Goal: Information Seeking & Learning: Learn about a topic

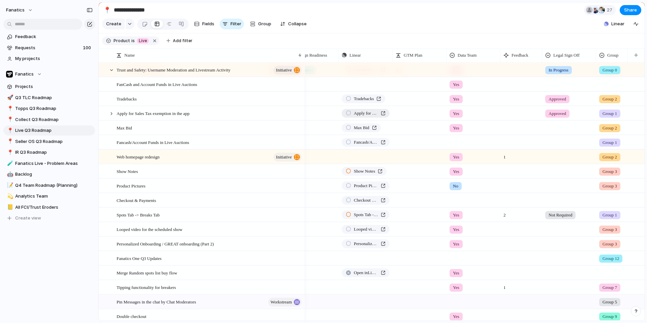
scroll to position [422, 0]
click at [358, 26] on section "Create Fields Filter Group Zoom Collapse Linear" at bounding box center [372, 25] width 546 height 16
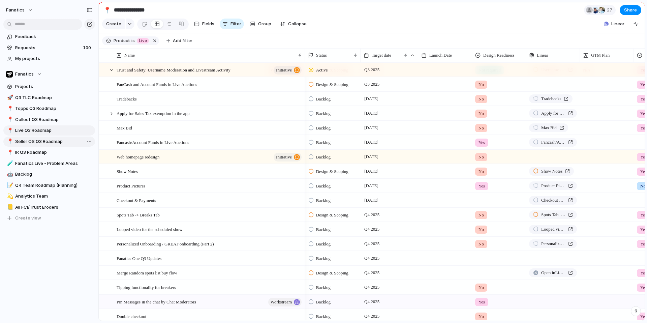
click at [30, 141] on span "Seller OS Q3 Roadmap" at bounding box center [53, 141] width 77 height 7
type input "**********"
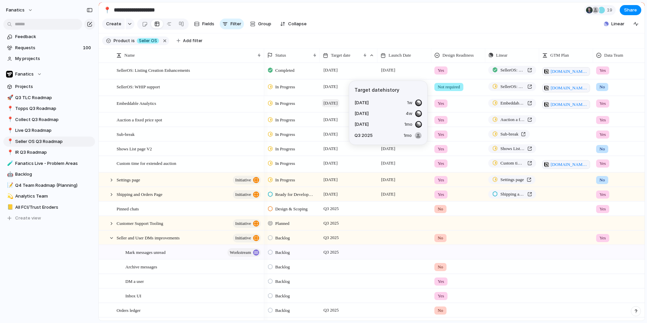
click at [338, 103] on span "[DATE]" at bounding box center [331, 103] width 18 height 8
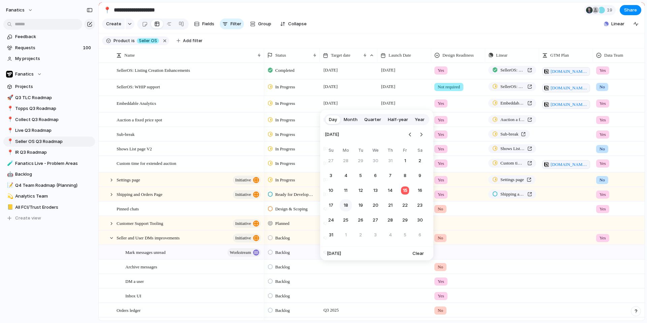
click at [346, 202] on button "18" at bounding box center [346, 205] width 12 height 12
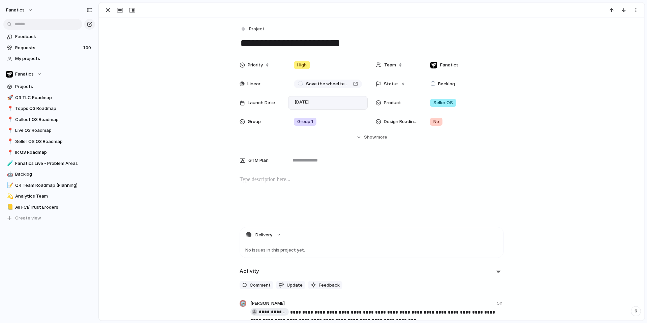
click at [333, 102] on div "[DATE]" at bounding box center [327, 102] width 73 height 7
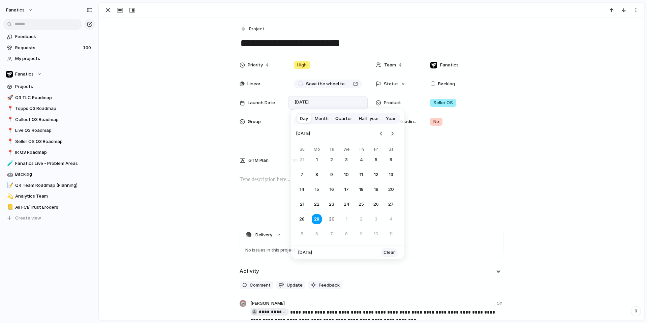
click at [387, 252] on span "Clear" at bounding box center [388, 252] width 11 height 7
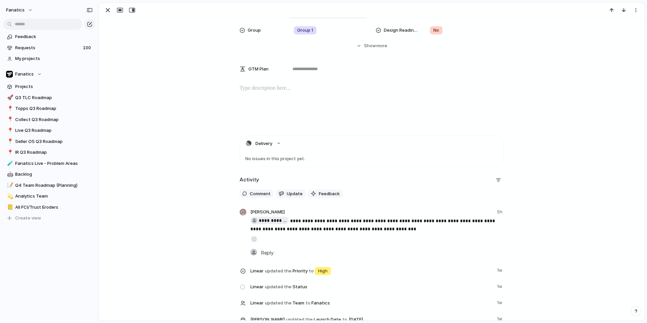
scroll to position [124, 0]
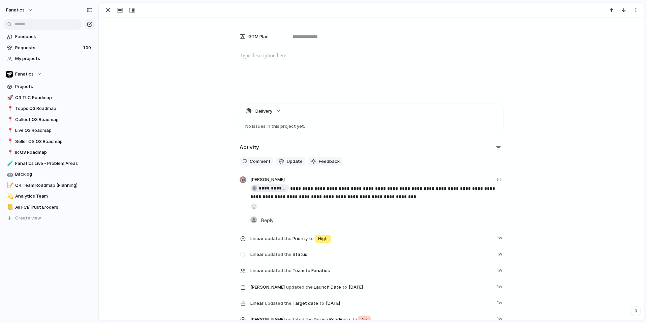
click at [324, 191] on p "**********" at bounding box center [376, 192] width 253 height 16
click at [270, 218] on span "Reply" at bounding box center [267, 219] width 12 height 7
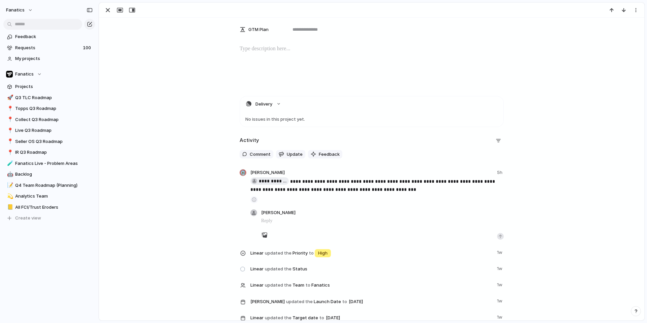
scroll to position [131, 0]
click at [260, 230] on button "button" at bounding box center [264, 234] width 9 height 9
click at [499, 236] on div "button" at bounding box center [500, 236] width 4 height 4
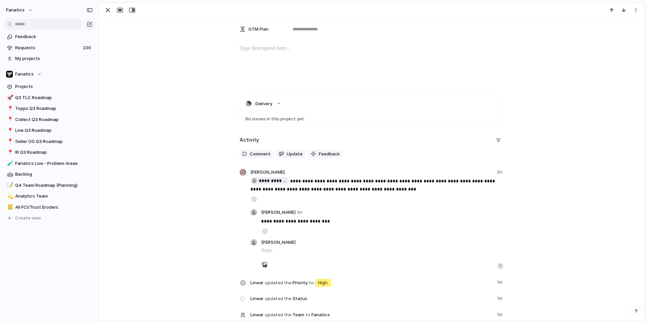
scroll to position [0, 0]
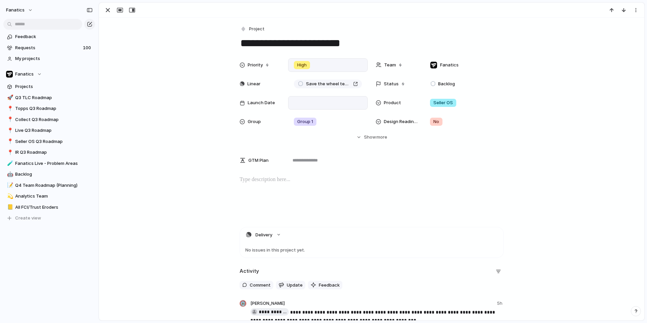
click at [301, 62] on span "High" at bounding box center [301, 65] width 9 height 7
click at [307, 139] on span "No Priority" at bounding box center [305, 138] width 21 height 7
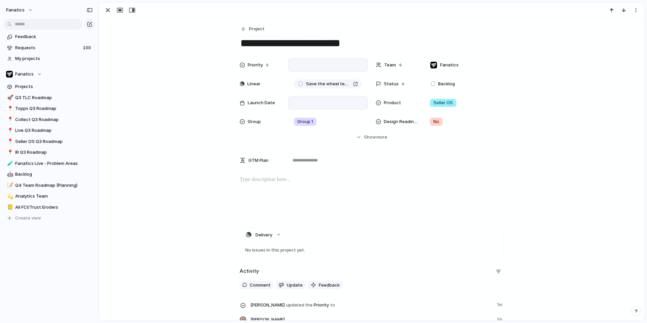
click at [311, 62] on div at bounding box center [327, 64] width 73 height 7
click at [302, 123] on span "Low" at bounding box center [302, 123] width 9 height 7
click at [104, 11] on div "button" at bounding box center [108, 10] width 8 height 8
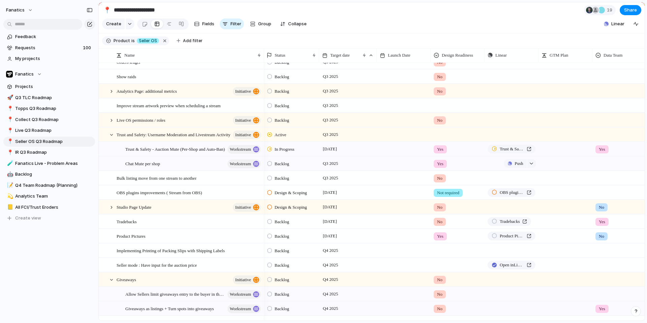
scroll to position [0, 159]
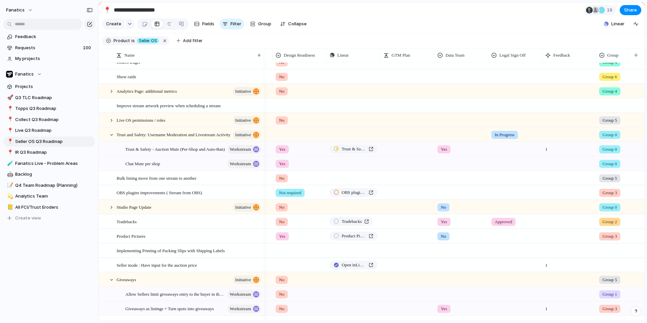
click at [610, 75] on span "Group 6" at bounding box center [609, 76] width 14 height 7
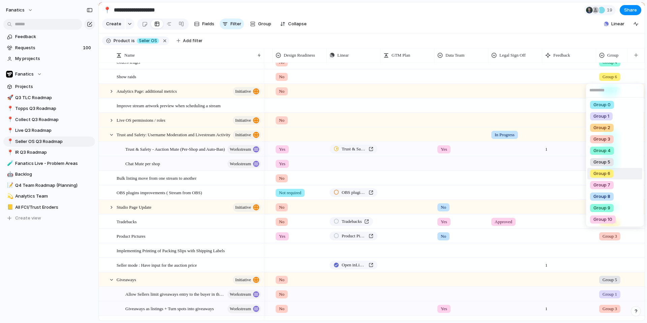
click at [610, 75] on div "Group 0 Group 1 Group 2 Group 3 Group 4 Group 5 Group 6 Group 7 Group 8 Group 9…" at bounding box center [323, 161] width 647 height 323
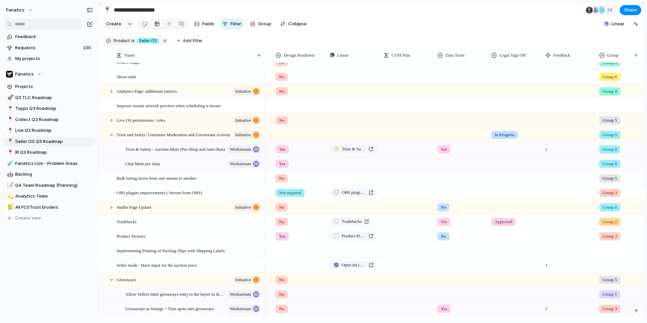
scroll to position [84, 0]
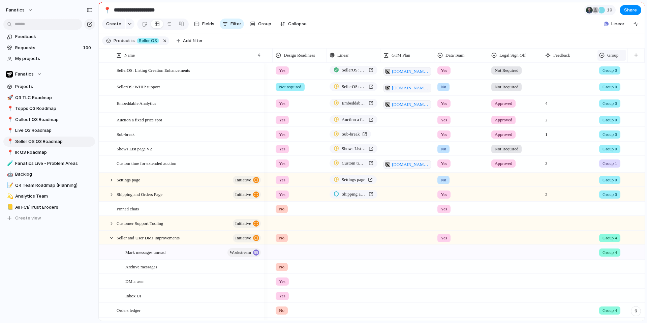
click at [611, 55] on span "Group" at bounding box center [612, 55] width 11 height 7
click at [612, 91] on span "Sort ascending" at bounding box center [621, 91] width 33 height 7
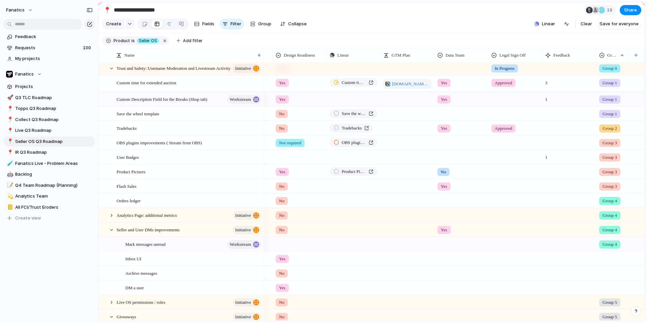
click at [613, 188] on span "Group 3" at bounding box center [609, 186] width 14 height 7
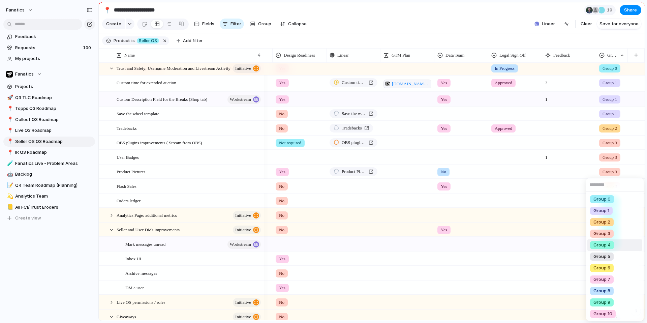
drag, startPoint x: 610, startPoint y: 247, endPoint x: 610, endPoint y: 224, distance: 22.6
click at [610, 247] on span "Group 4" at bounding box center [601, 245] width 17 height 7
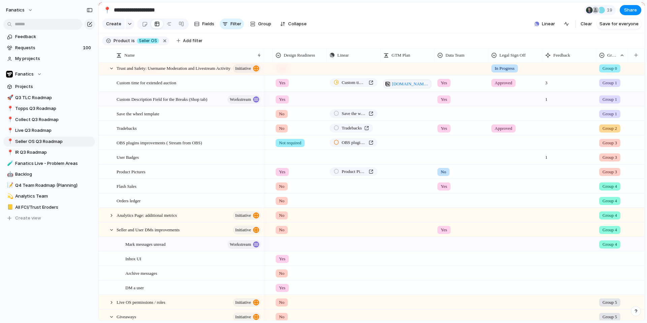
click at [610, 216] on span "Group 4" at bounding box center [609, 215] width 14 height 7
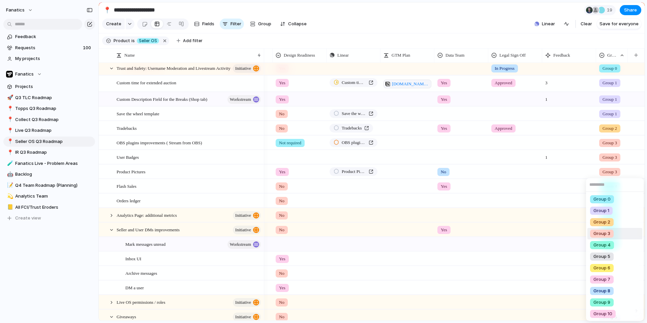
click at [609, 233] on span "Group 3" at bounding box center [601, 233] width 17 height 7
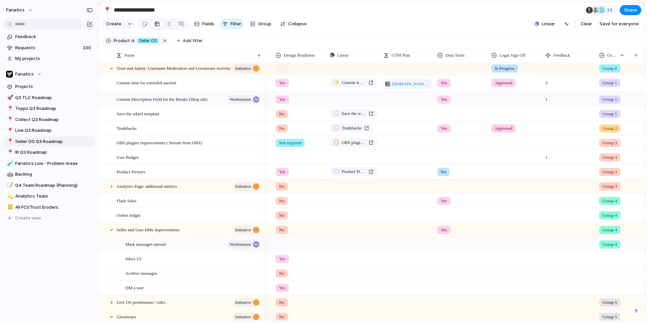
click at [609, 231] on span "Group 4" at bounding box center [609, 229] width 14 height 7
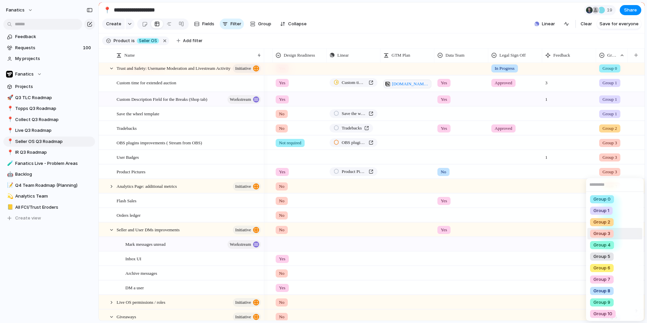
click at [610, 234] on div "Group 3" at bounding box center [602, 233] width 24 height 8
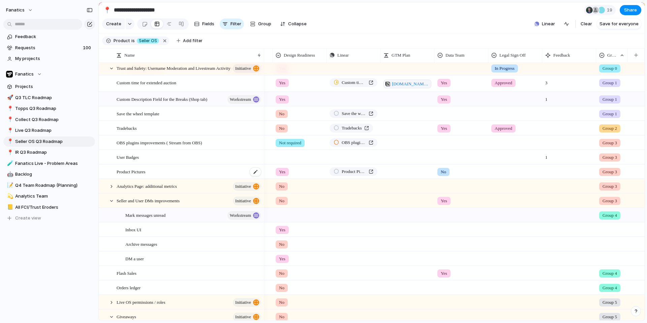
click at [221, 173] on div "Product Pictures" at bounding box center [189, 172] width 145 height 14
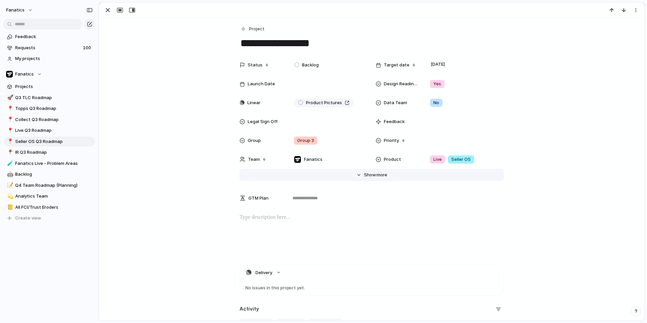
click at [368, 172] on span "Show" at bounding box center [370, 174] width 12 height 7
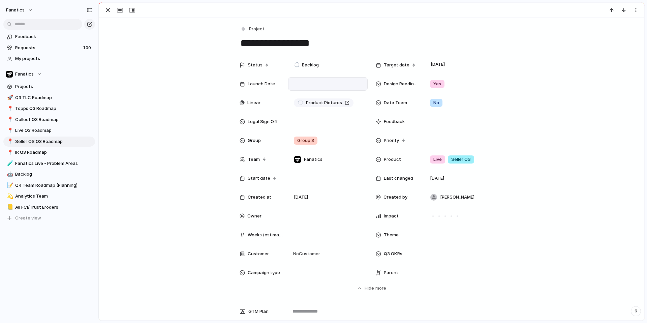
click at [307, 87] on div at bounding box center [327, 83] width 73 height 7
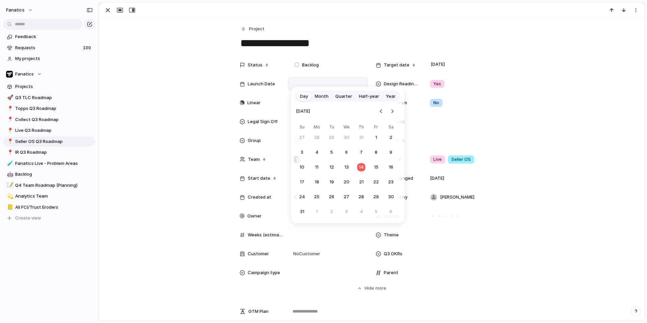
click at [341, 97] on span "Quarter" at bounding box center [343, 96] width 17 height 7
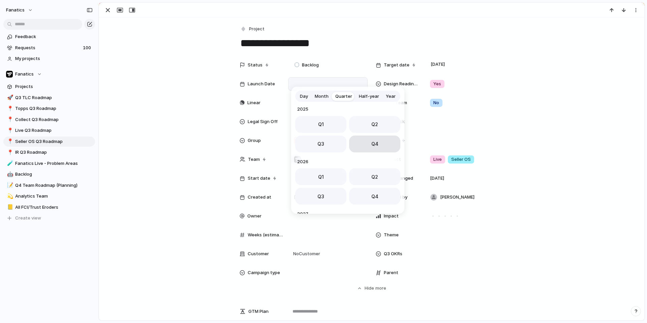
click at [372, 145] on span "Q4" at bounding box center [374, 143] width 7 height 7
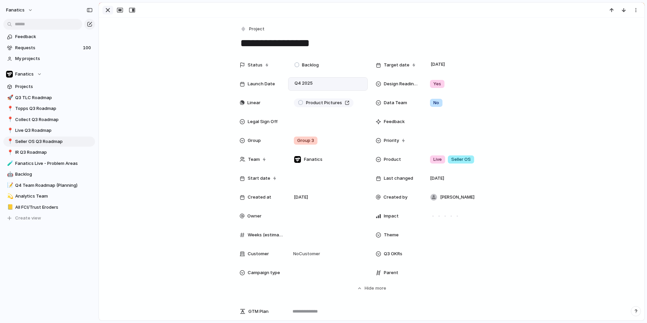
click at [107, 12] on div "button" at bounding box center [108, 10] width 8 height 8
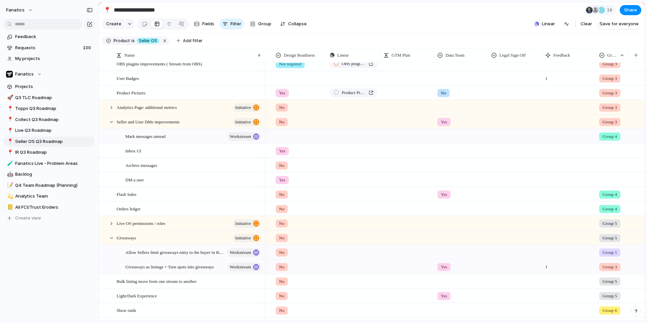
click at [607, 150] on div at bounding box center [611, 149] width 31 height 11
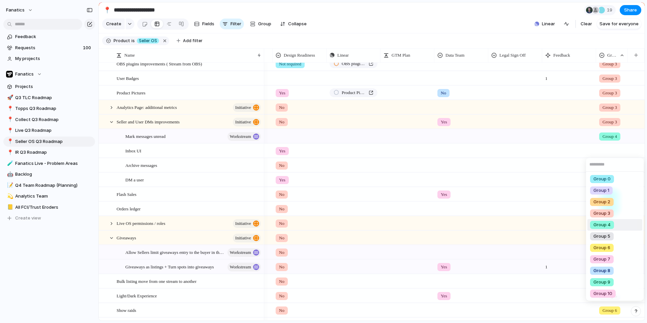
click at [606, 224] on span "Group 4" at bounding box center [601, 224] width 17 height 7
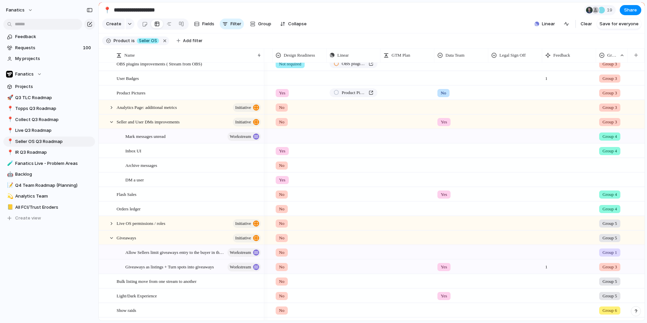
click at [610, 162] on div at bounding box center [611, 163] width 31 height 11
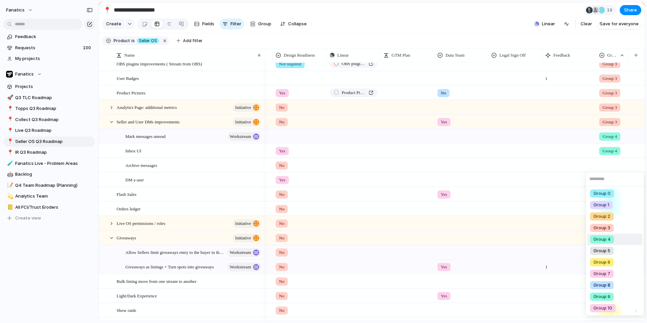
click at [610, 236] on div "Group 4" at bounding box center [602, 239] width 24 height 8
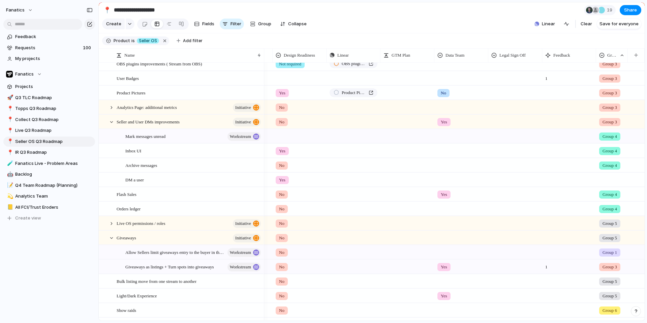
click at [611, 182] on div at bounding box center [611, 178] width 31 height 11
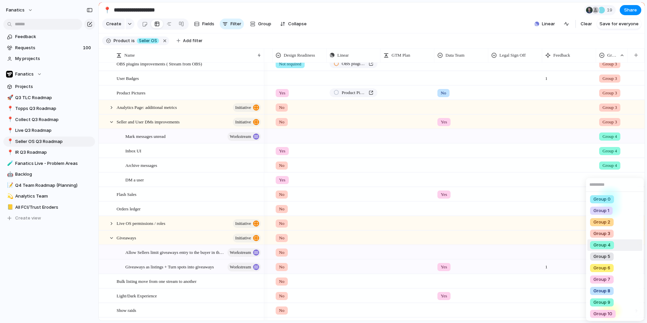
click at [610, 245] on span "Group 4" at bounding box center [601, 245] width 17 height 7
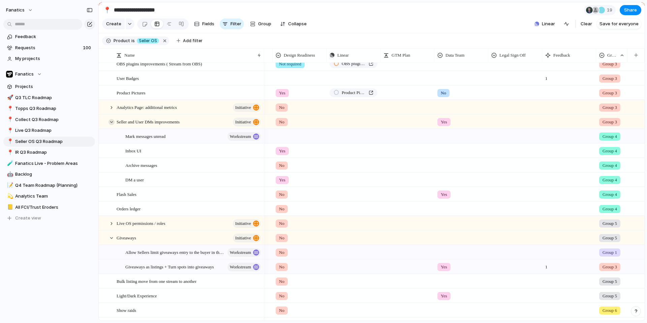
click at [112, 124] on div at bounding box center [111, 122] width 6 height 6
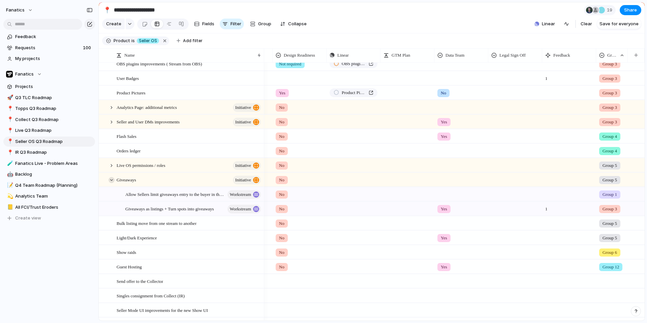
click at [112, 181] on div at bounding box center [111, 180] width 6 height 6
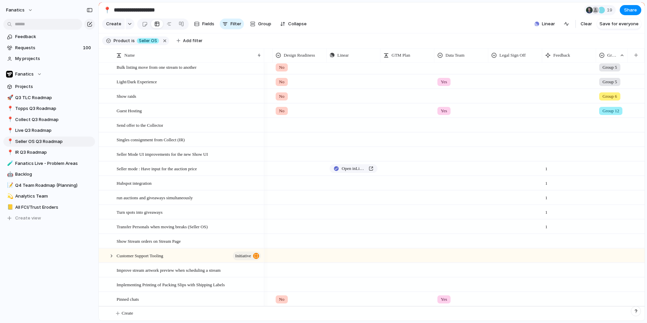
click at [591, 300] on div at bounding box center [569, 299] width 54 height 14
click at [602, 296] on div at bounding box center [611, 297] width 31 height 11
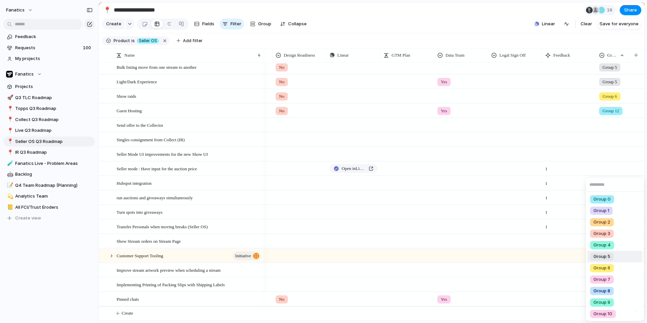
click at [606, 260] on div "Group 5" at bounding box center [602, 256] width 24 height 8
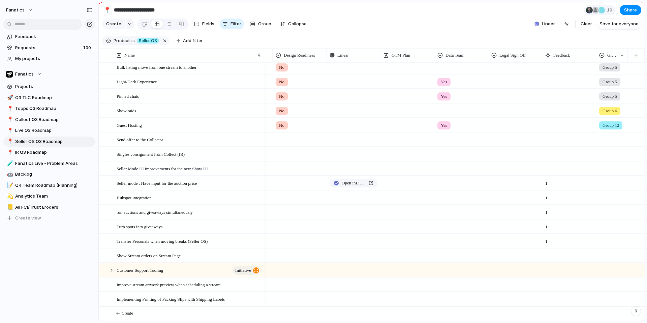
click at [602, 272] on div at bounding box center [611, 268] width 31 height 11
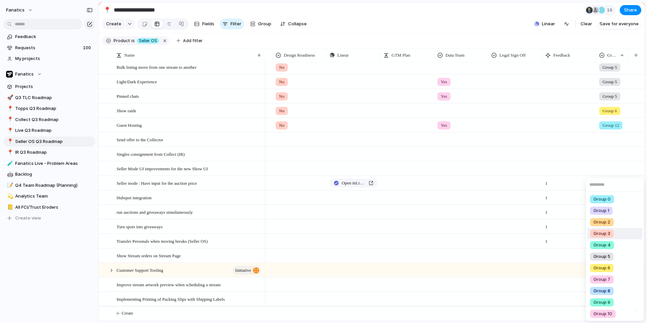
click at [606, 233] on span "Group 3" at bounding box center [601, 233] width 17 height 7
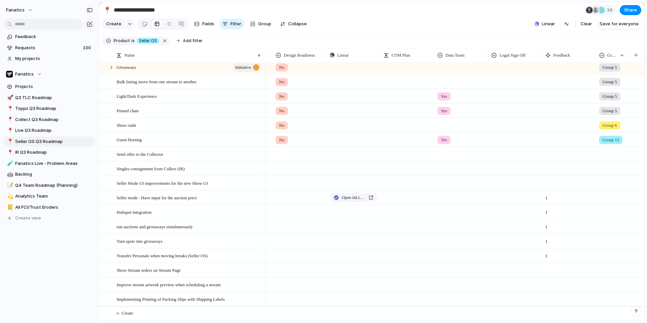
click at [604, 242] on div at bounding box center [611, 239] width 31 height 11
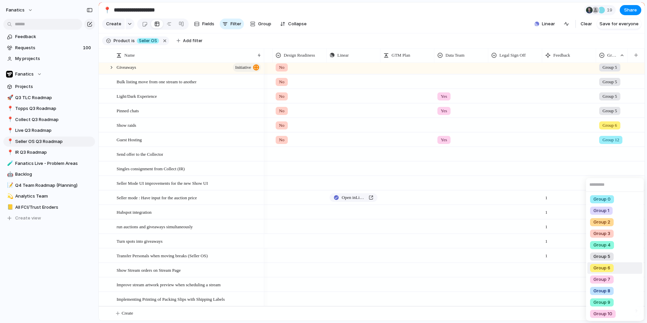
click at [606, 266] on span "Group 6" at bounding box center [601, 267] width 17 height 7
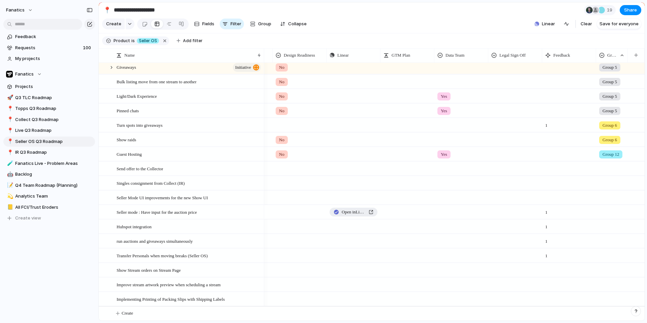
click at [362, 214] on span "Open in Linear" at bounding box center [354, 212] width 24 height 7
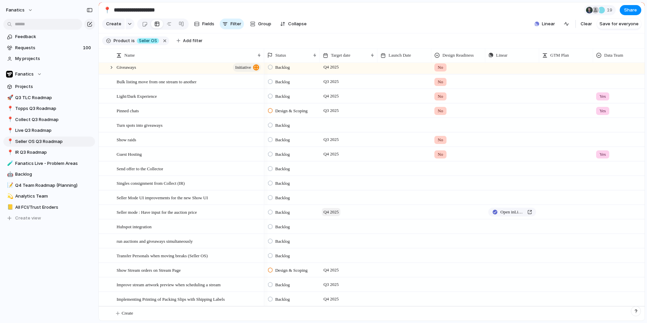
click at [332, 215] on span "Q4 2025" at bounding box center [331, 212] width 19 height 8
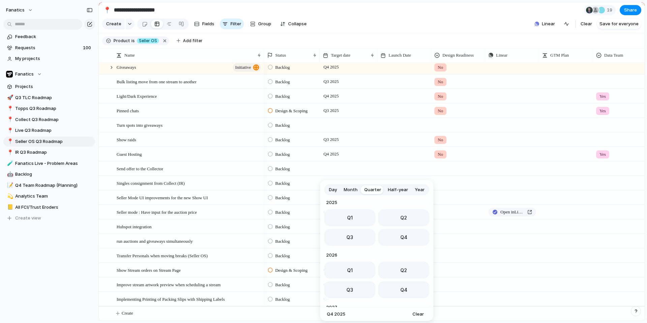
click at [332, 190] on span "Day" at bounding box center [333, 189] width 8 height 7
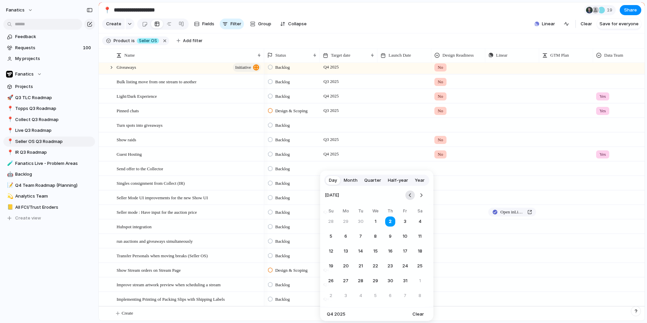
click at [408, 196] on button "Go to the Previous Month" at bounding box center [409, 194] width 9 height 9
click at [407, 253] on button "15" at bounding box center [405, 251] width 13 height 13
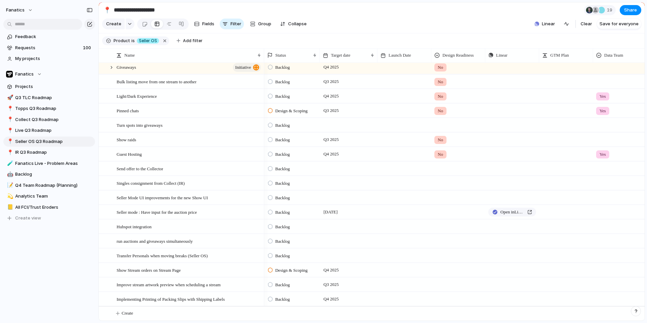
click at [286, 213] on span "Backlog" at bounding box center [282, 212] width 14 height 7
click at [297, 300] on span "Completed" at bounding box center [287, 298] width 24 height 7
click at [605, 212] on div at bounding box center [619, 210] width 53 height 11
click at [581, 210] on div "Yes No" at bounding box center [323, 161] width 647 height 323
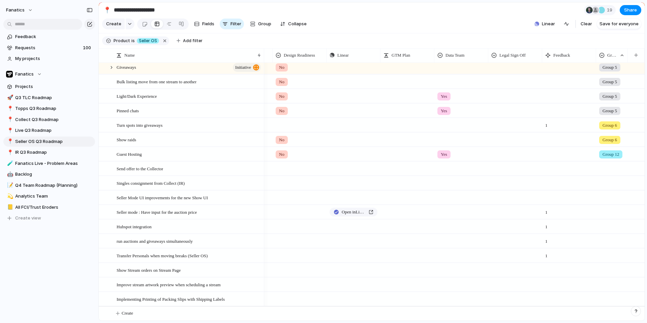
click at [614, 214] on div at bounding box center [611, 210] width 31 height 11
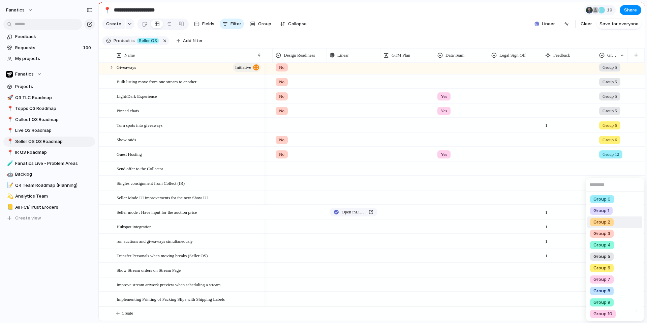
click at [613, 224] on div "Group 2" at bounding box center [602, 222] width 24 height 8
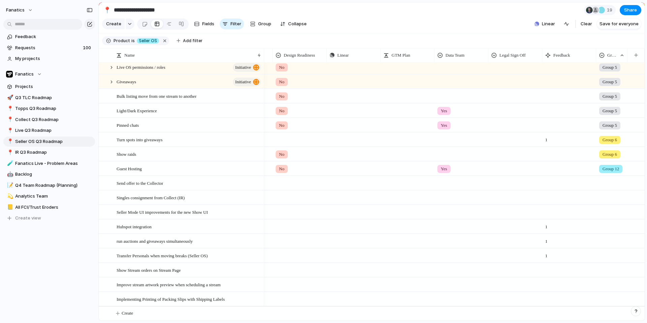
click at [607, 212] on div at bounding box center [611, 210] width 31 height 11
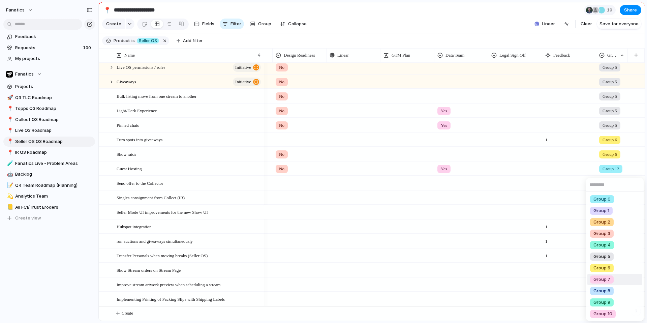
click at [613, 277] on li "Group 7" at bounding box center [614, 279] width 55 height 11
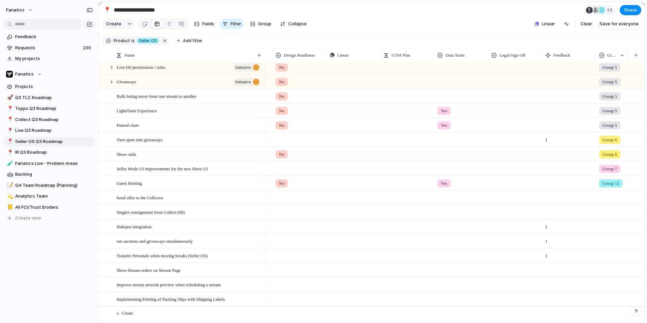
click at [608, 272] on div at bounding box center [611, 268] width 31 height 11
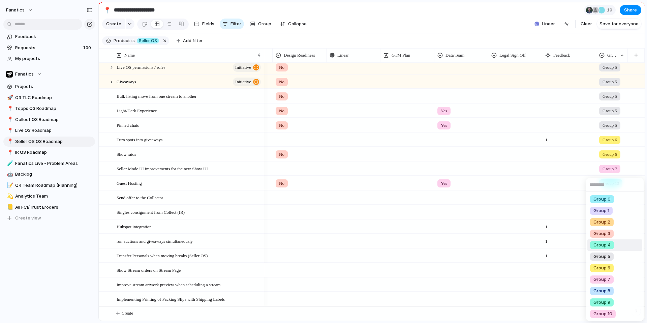
click at [607, 248] on span "Group 4" at bounding box center [601, 245] width 17 height 7
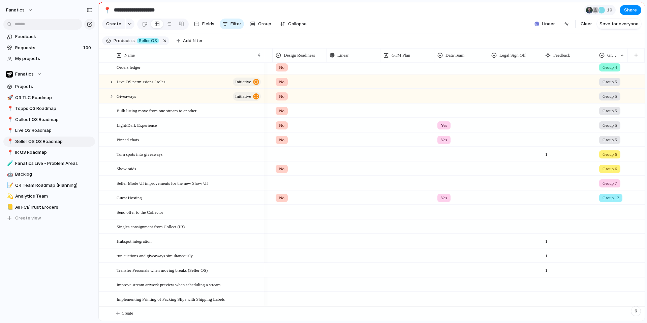
click at [609, 270] on div at bounding box center [611, 268] width 31 height 11
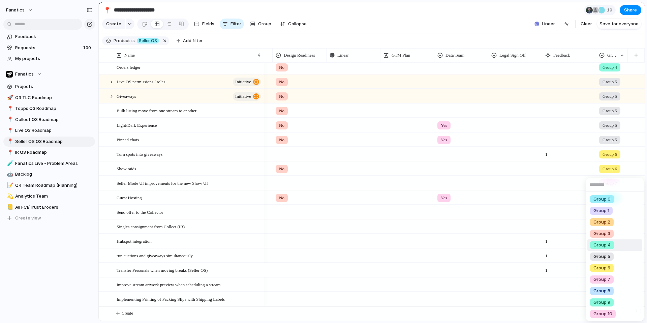
click at [608, 247] on span "Group 4" at bounding box center [601, 245] width 17 height 7
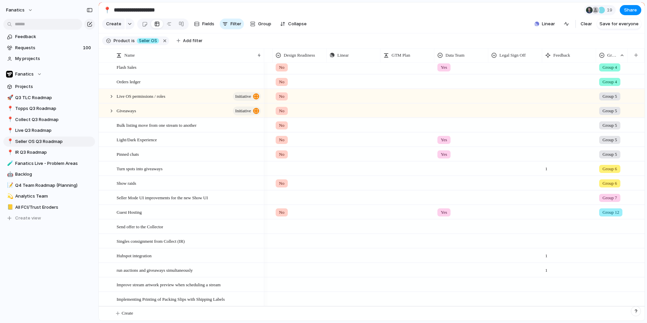
click at [606, 285] on div at bounding box center [611, 283] width 31 height 11
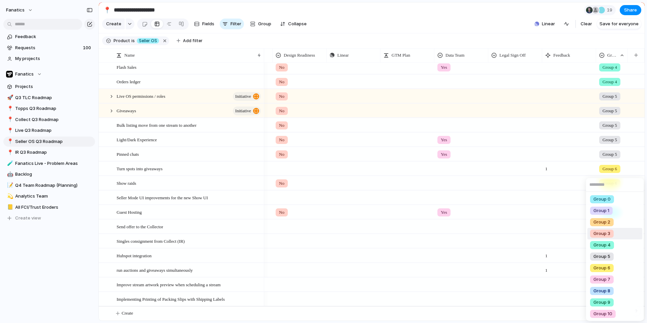
click at [604, 233] on span "Group 3" at bounding box center [601, 233] width 17 height 7
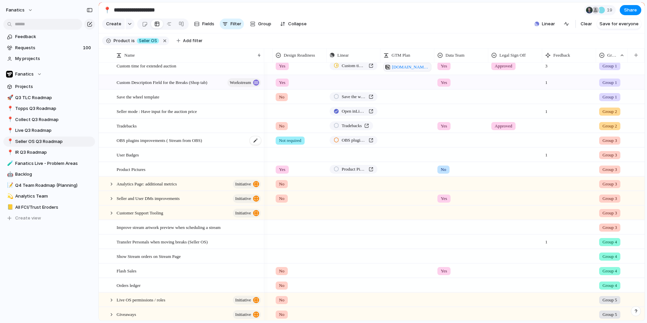
scroll to position [189, 0]
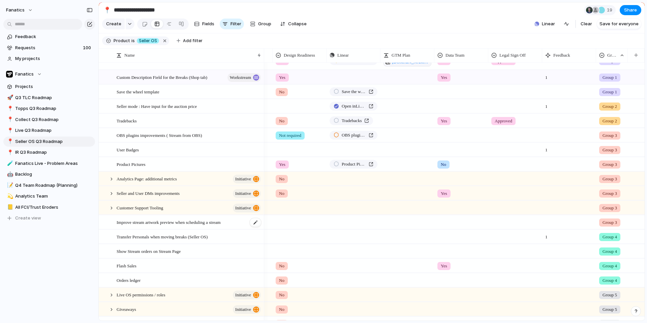
click at [219, 223] on span "Improve stream artwork preview when scheduling a stream" at bounding box center [169, 222] width 104 height 8
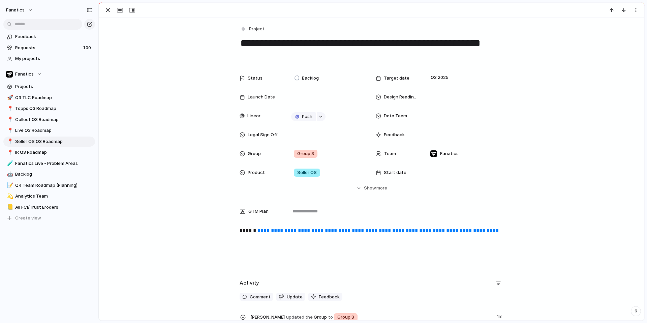
click at [282, 232] on link "**********" at bounding box center [377, 230] width 241 height 5
click at [107, 6] on div "button" at bounding box center [108, 10] width 8 height 8
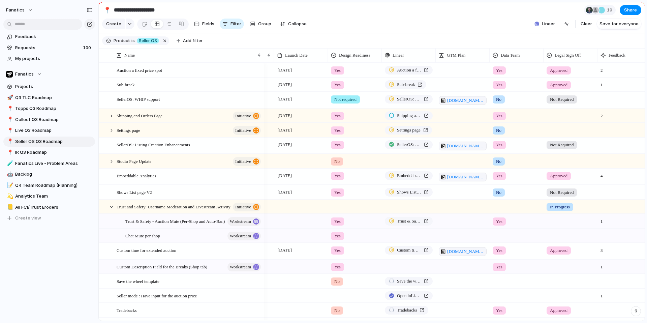
scroll to position [0, 159]
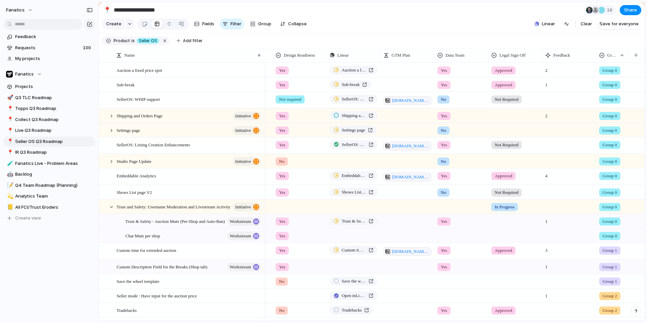
click at [606, 283] on span "Group 1" at bounding box center [609, 281] width 14 height 7
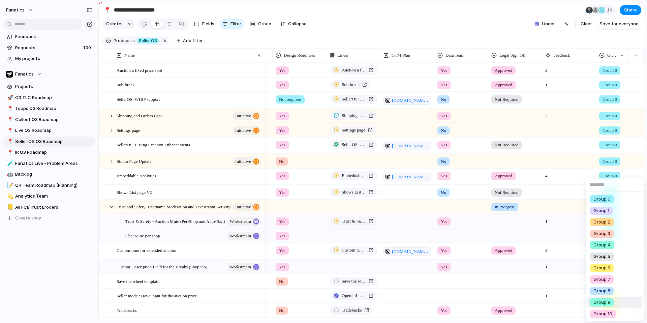
click at [608, 306] on div "Group 9" at bounding box center [602, 302] width 24 height 8
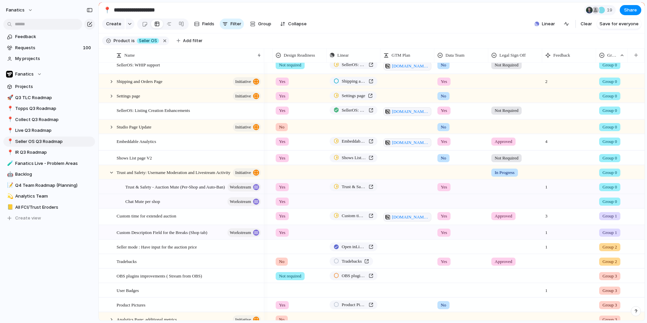
click at [609, 233] on span "Group 1" at bounding box center [609, 232] width 14 height 7
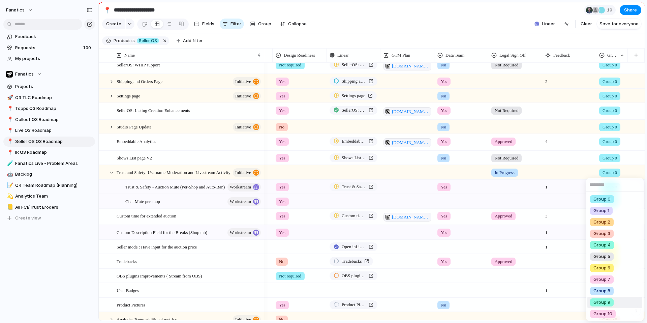
click at [613, 302] on div "Group 9" at bounding box center [602, 302] width 24 height 8
